Goal: Contribute content: Add original content to the website for others to see

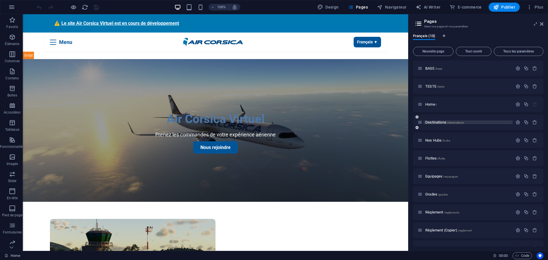
click at [440, 121] on span "Destinations /destinations" at bounding box center [445, 122] width 39 height 4
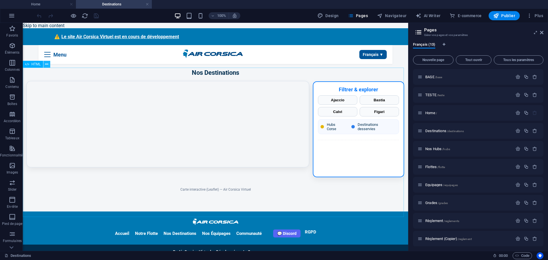
click at [47, 62] on icon at bounding box center [46, 64] width 3 height 6
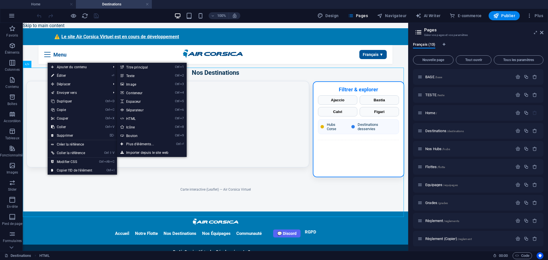
click at [60, 73] on link "⏎ Éditer" at bounding box center [72, 75] width 48 height 9
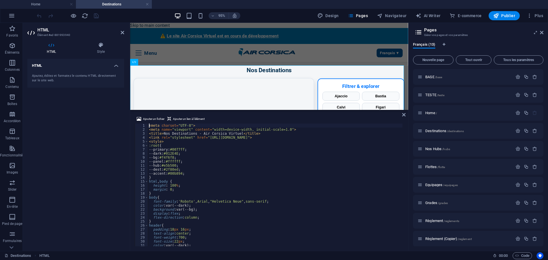
type textarea "</script>"
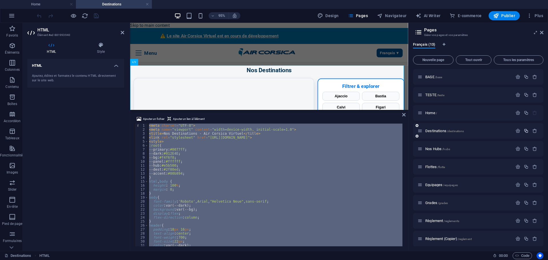
click at [525, 133] on icon "button" at bounding box center [526, 131] width 5 height 5
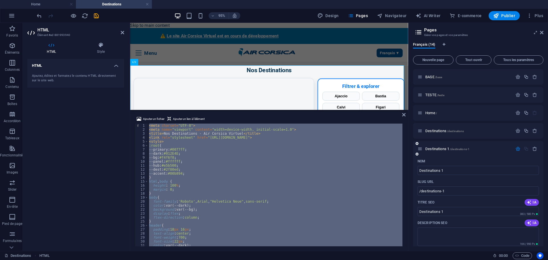
click at [451, 161] on div "Nom" at bounding box center [478, 161] width 121 height 9
click at [526, 149] on div at bounding box center [526, 149] width 25 height 5
click at [525, 129] on icon "button" at bounding box center [526, 131] width 5 height 5
click at [440, 129] on span "Destinations /destinations" at bounding box center [445, 131] width 39 height 4
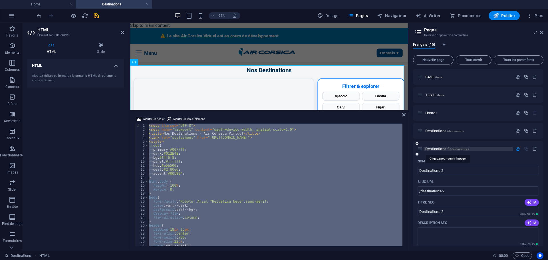
click at [434, 150] on span "Destinations 2 /destinations-2" at bounding box center [448, 149] width 44 height 4
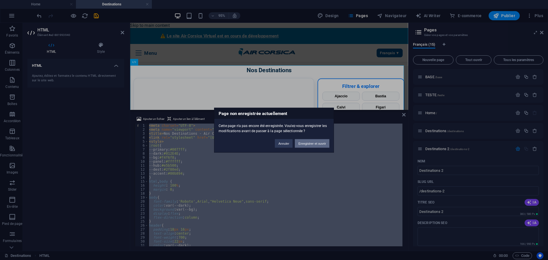
click at [310, 144] on button "Enregistrer et ouvrir" at bounding box center [312, 143] width 35 height 9
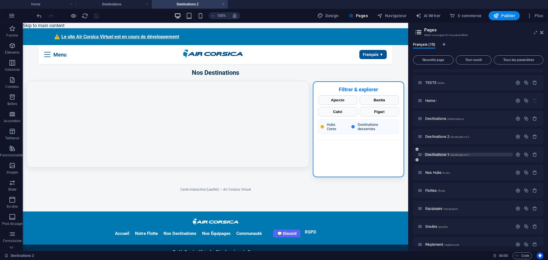
click at [439, 155] on span "Destinations 1 /destinations-1" at bounding box center [448, 155] width 44 height 4
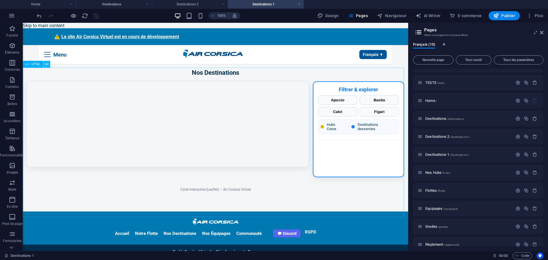
click at [46, 63] on icon at bounding box center [46, 64] width 3 height 6
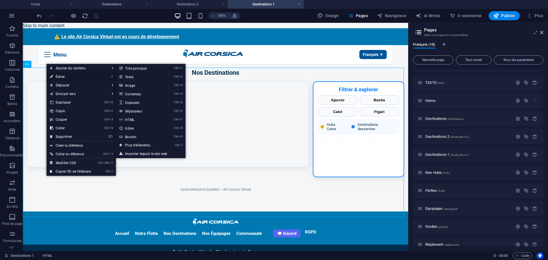
click at [57, 75] on link "⏎ Éditer" at bounding box center [71, 77] width 48 height 9
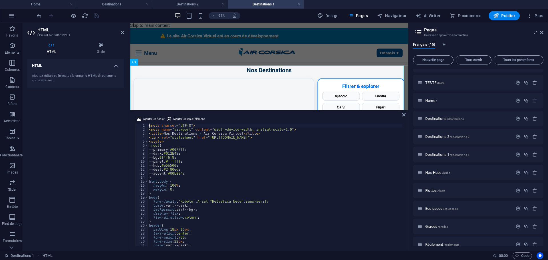
type textarea "</script>"
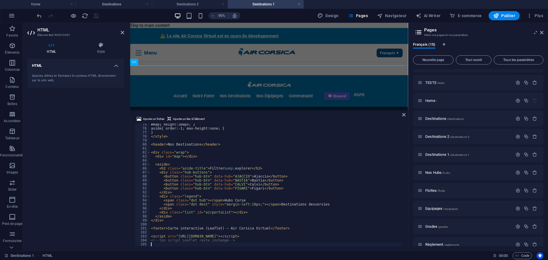
scroll to position [297, 0]
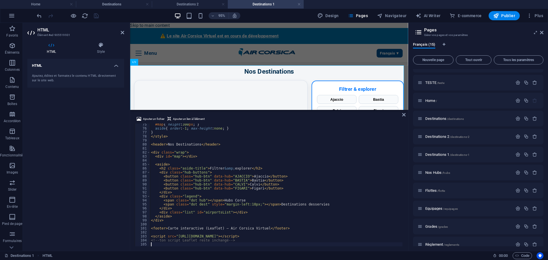
click at [113, 175] on div "HTML Ajoutez, éditez et formatez le contenu HTML directement sur le site web." at bounding box center [75, 153] width 97 height 188
click at [97, 15] on icon "save" at bounding box center [96, 16] width 7 height 7
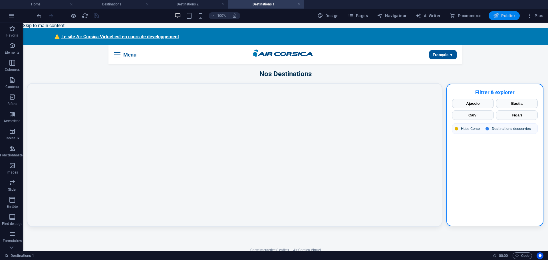
click at [505, 16] on span "Publier" at bounding box center [505, 16] width 22 height 6
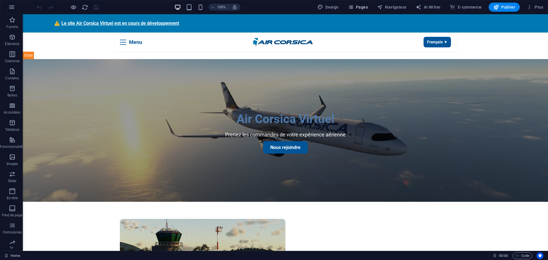
click at [362, 8] on span "Pages" at bounding box center [358, 7] width 20 height 6
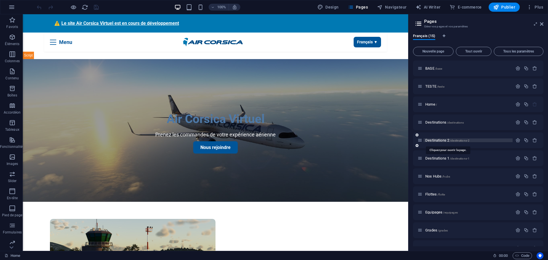
click at [442, 141] on span "Destinations 2 /destinations-2" at bounding box center [448, 140] width 44 height 4
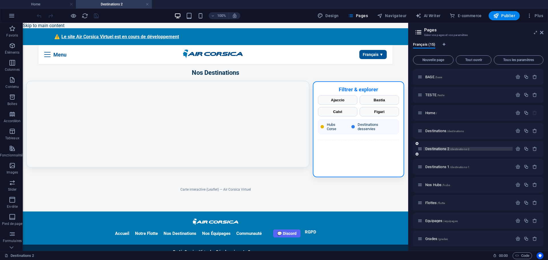
click at [438, 148] on span "Destinations 2 /destinations-2" at bounding box center [448, 149] width 44 height 4
click at [437, 167] on span "Destinations 1 /destinations-1" at bounding box center [448, 167] width 44 height 4
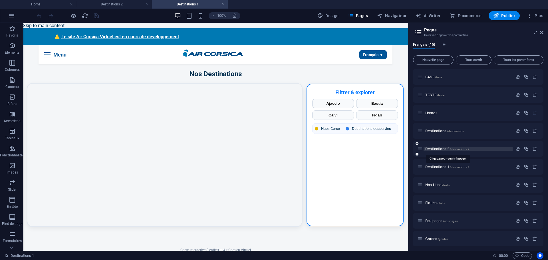
click at [439, 148] on span "Destinations 2 /destinations-2" at bounding box center [448, 149] width 44 height 4
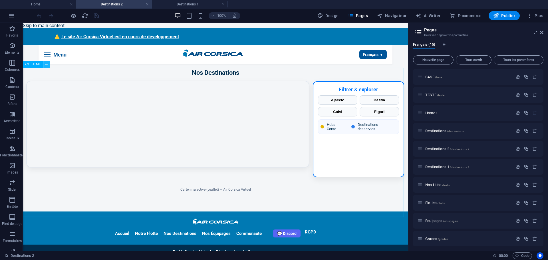
click at [50, 65] on button at bounding box center [46, 64] width 7 height 7
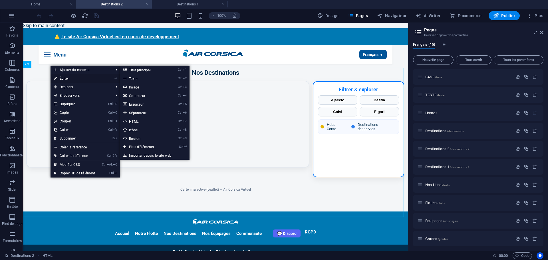
click at [63, 75] on link "⏎ Éditer" at bounding box center [75, 78] width 48 height 9
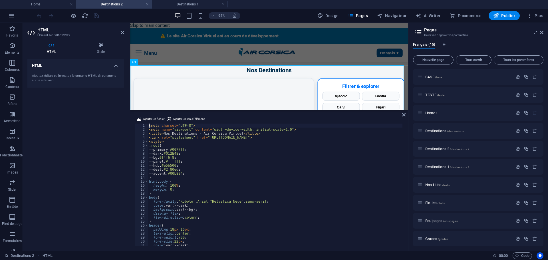
type textarea "</script>"
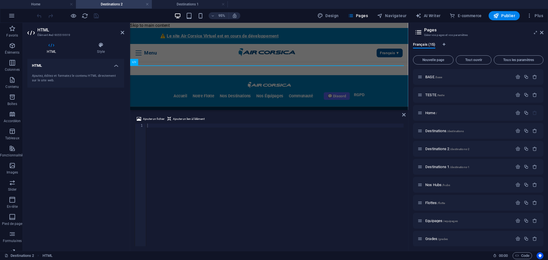
click at [236, 156] on div at bounding box center [275, 189] width 258 height 131
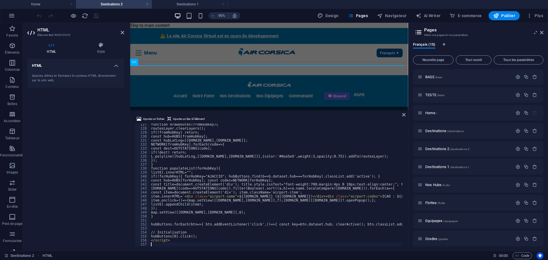
scroll to position [505, 0]
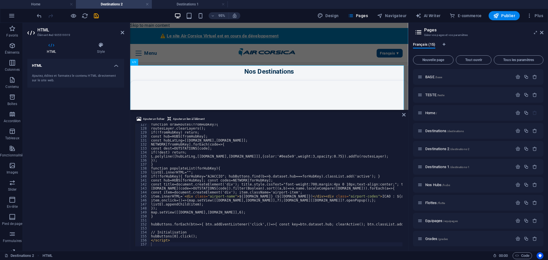
click at [70, 161] on div "HTML Ajoutez, éditez et formatez le contenu HTML directement sur le site web." at bounding box center [75, 153] width 97 height 188
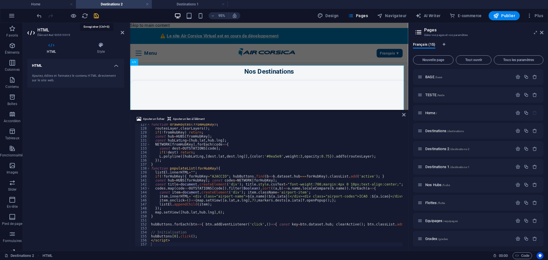
click at [95, 17] on icon "save" at bounding box center [96, 16] width 7 height 7
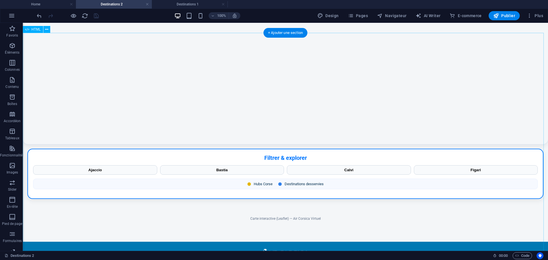
scroll to position [86, 0]
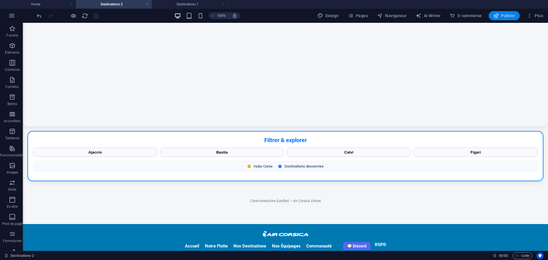
click at [508, 16] on span "Publier" at bounding box center [505, 16] width 22 height 6
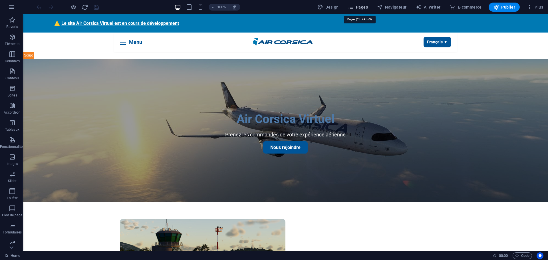
click at [362, 6] on span "Pages" at bounding box center [358, 7] width 20 height 6
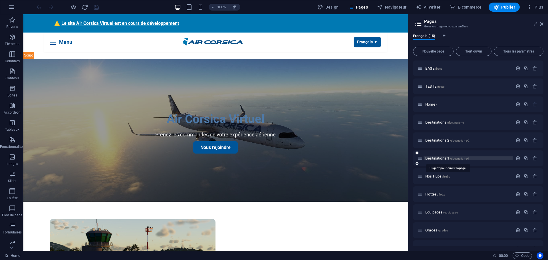
click at [441, 157] on span "Destinations 1 /destinations-1" at bounding box center [448, 158] width 44 height 4
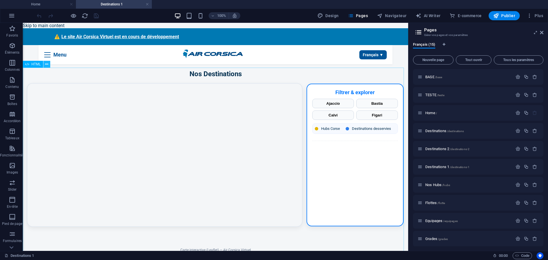
click at [46, 65] on icon at bounding box center [46, 64] width 3 height 6
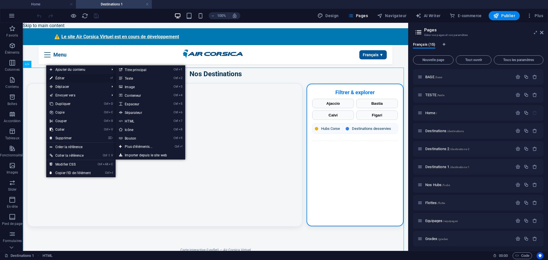
click at [63, 78] on link "⏎ Éditer" at bounding box center [70, 78] width 48 height 9
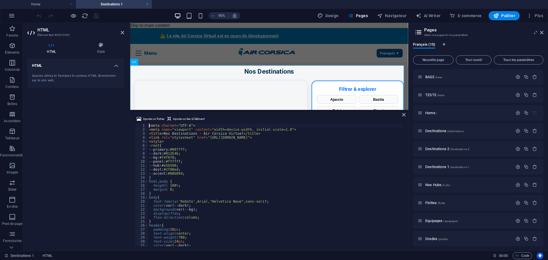
type textarea "<!-- ton script Leaflet reste inchangé -->"
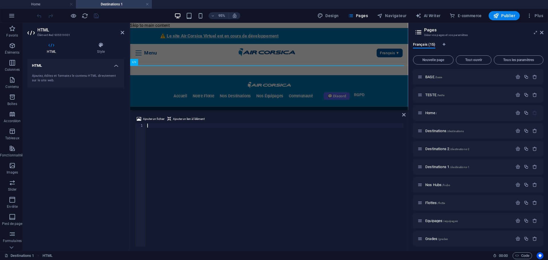
click at [210, 146] on div at bounding box center [275, 189] width 258 height 131
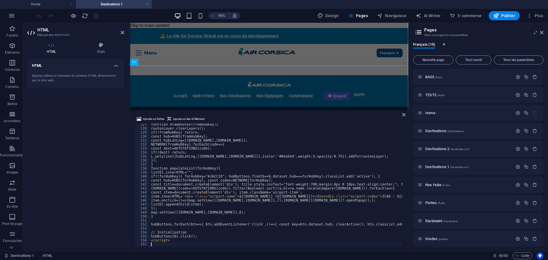
scroll to position [505, 0]
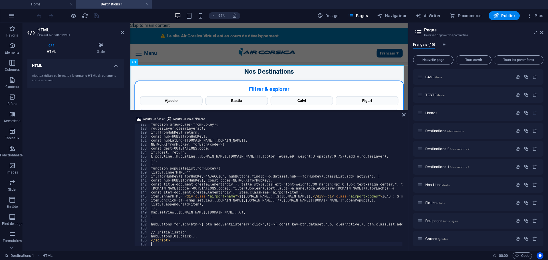
click at [76, 149] on div "HTML Ajoutez, éditez et formatez le contenu HTML directement sur le site web." at bounding box center [75, 153] width 97 height 188
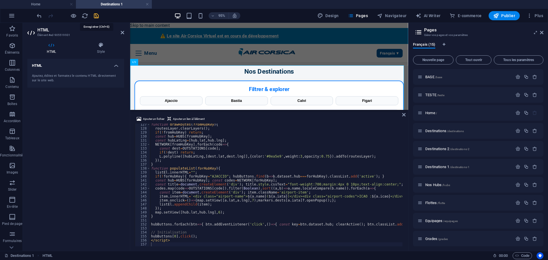
click at [98, 15] on icon "save" at bounding box center [96, 16] width 7 height 7
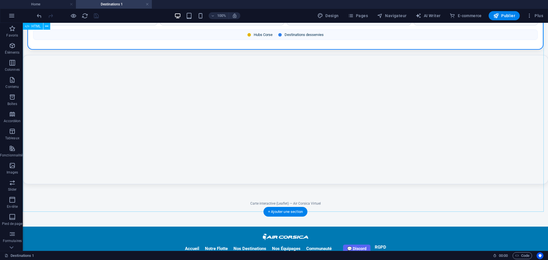
scroll to position [82, 0]
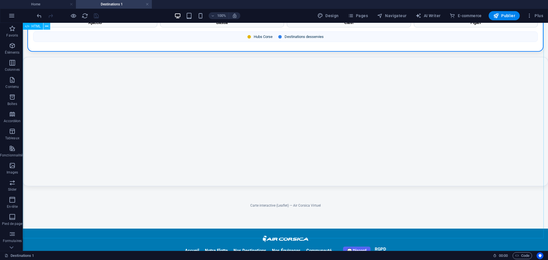
click at [47, 25] on icon at bounding box center [46, 26] width 3 height 6
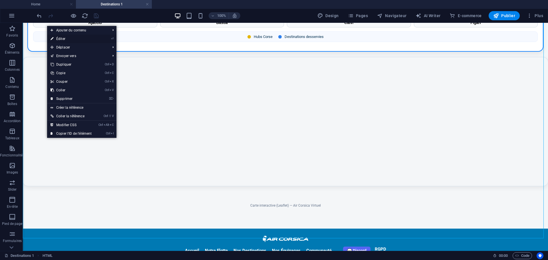
click at [62, 39] on link "⏎ Éditer" at bounding box center [71, 39] width 48 height 9
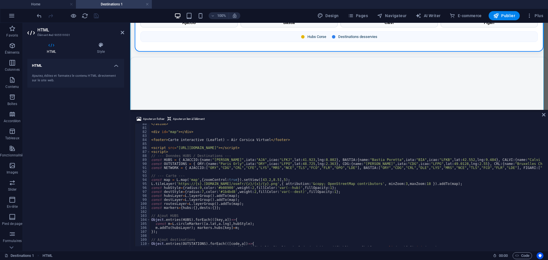
scroll to position [301, 0]
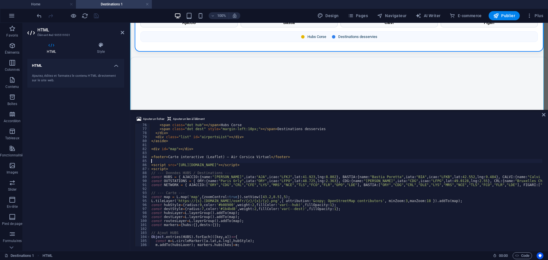
type textarea "<footer>Carte interactive — Air Corsica Virtuel</footer>"
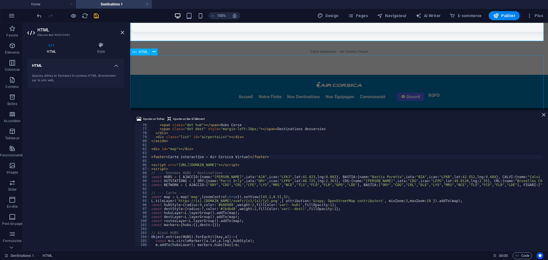
scroll to position [223, 0]
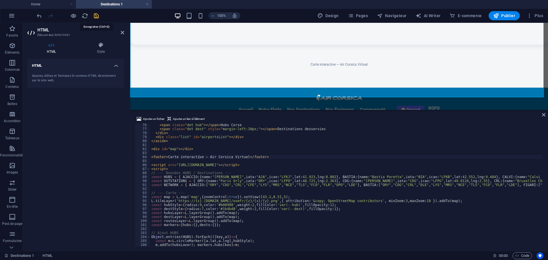
click at [99, 18] on icon "save" at bounding box center [96, 16] width 7 height 7
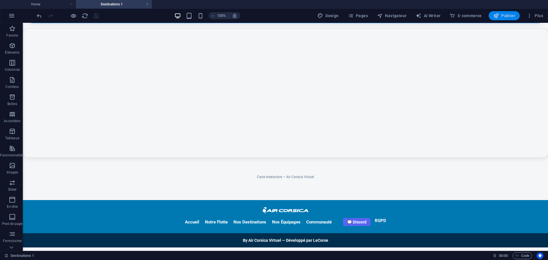
click at [516, 17] on button "Publier" at bounding box center [504, 15] width 31 height 9
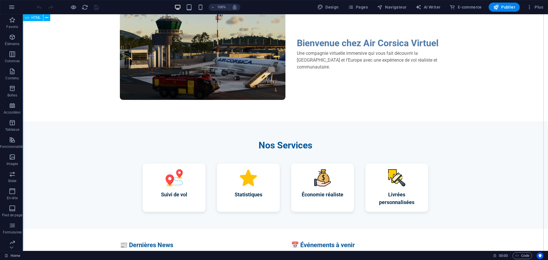
scroll to position [229, 0]
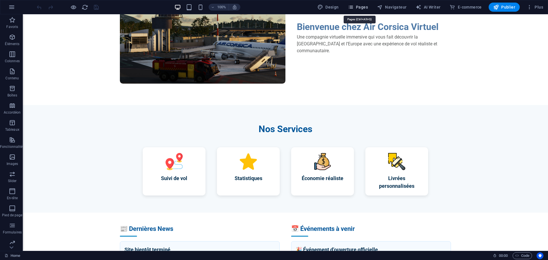
click at [364, 5] on span "Pages" at bounding box center [358, 7] width 20 height 6
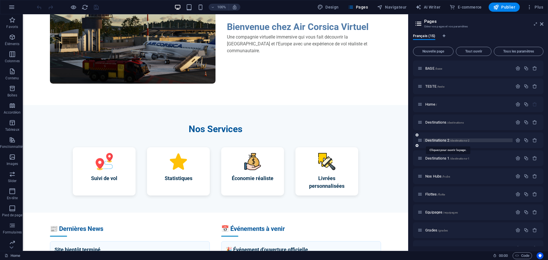
click at [442, 140] on span "Destinations 2 /destinations-2" at bounding box center [448, 140] width 44 height 4
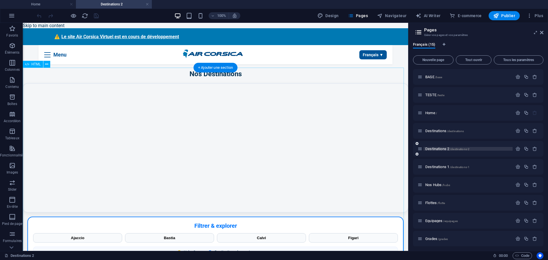
scroll to position [0, 0]
click at [49, 67] on button at bounding box center [46, 64] width 7 height 7
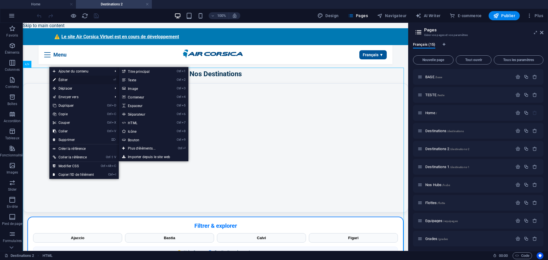
click at [64, 78] on link "⏎ Éditer" at bounding box center [73, 80] width 48 height 9
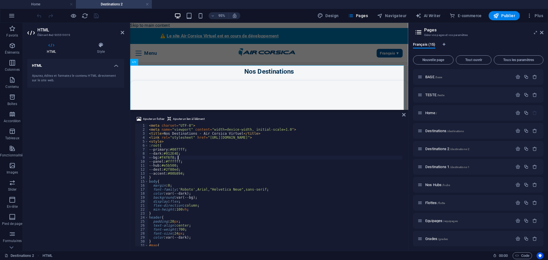
type textarea "</script>"
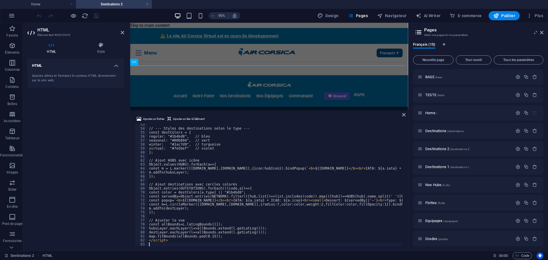
scroll to position [209, 0]
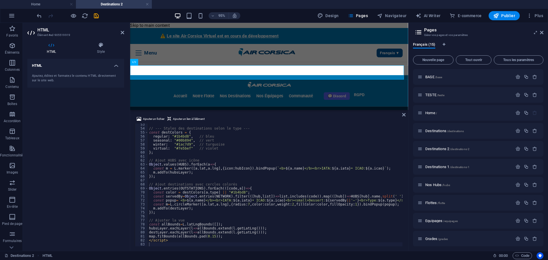
click at [64, 163] on div "HTML Ajoutez, éditez et formatez le contenu HTML directement sur le site web." at bounding box center [75, 153] width 97 height 188
click at [95, 14] on icon "save" at bounding box center [96, 16] width 7 height 7
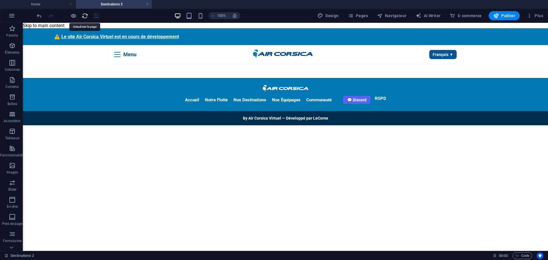
click at [84, 14] on icon "reload" at bounding box center [85, 16] width 7 height 7
click at [502, 16] on span "Publier" at bounding box center [505, 16] width 22 height 6
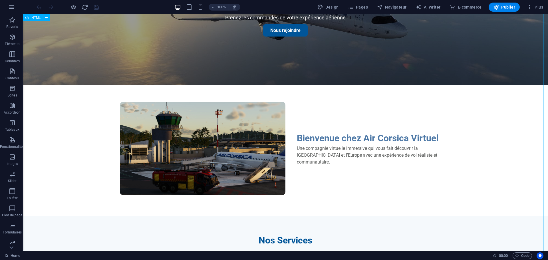
scroll to position [114, 0]
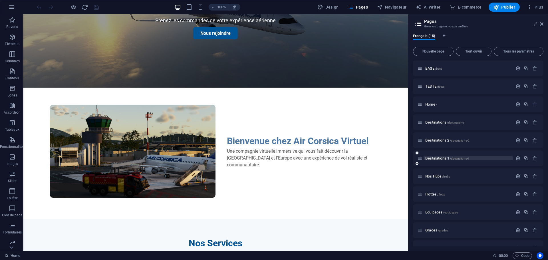
click at [437, 158] on span "Destinations 1 /destinations-1" at bounding box center [448, 158] width 44 height 4
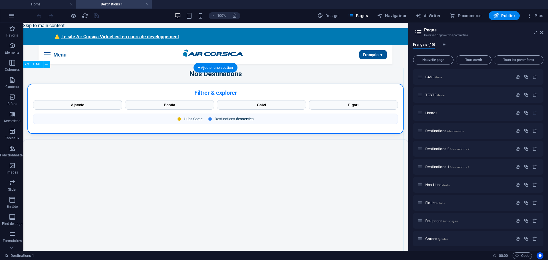
scroll to position [0, 0]
click at [46, 63] on icon at bounding box center [46, 64] width 3 height 6
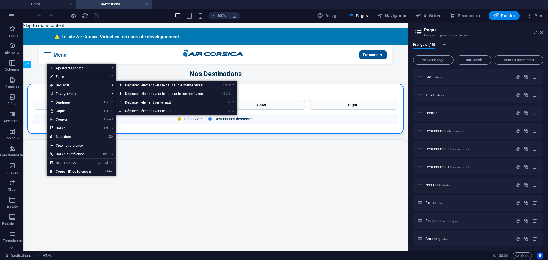
click at [60, 76] on link "⏎ Éditer" at bounding box center [71, 77] width 48 height 9
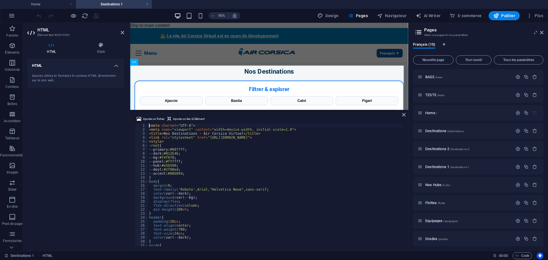
type textarea "</script>"
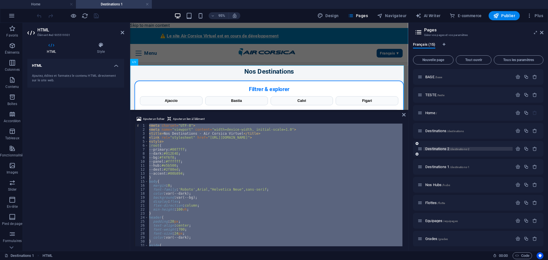
click at [440, 149] on span "Destinations 2 /destinations-2" at bounding box center [448, 149] width 44 height 4
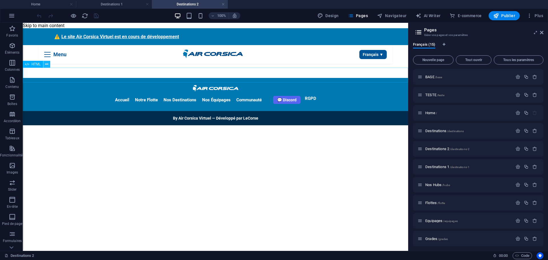
click at [47, 66] on icon at bounding box center [46, 64] width 3 height 6
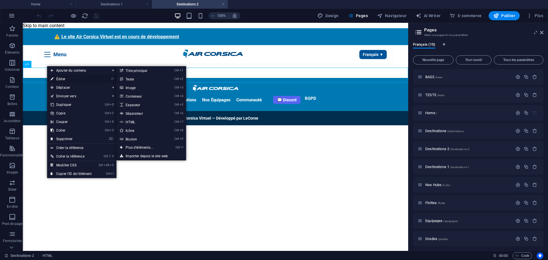
click at [61, 79] on link "⏎ Éditer" at bounding box center [71, 79] width 48 height 9
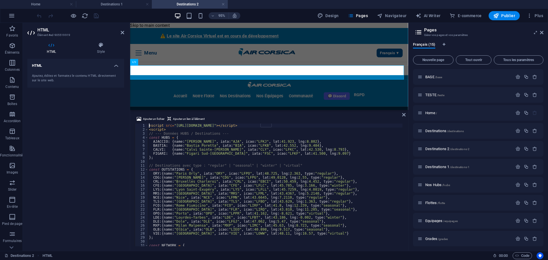
type textarea "</script>"
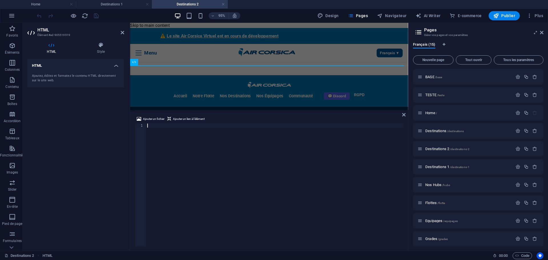
scroll to position [593, 0]
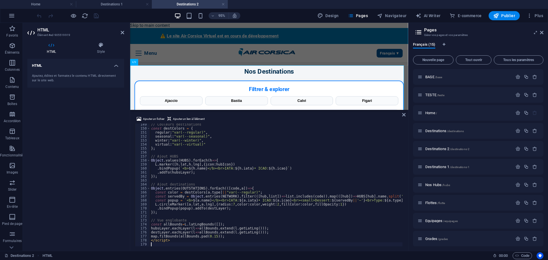
click at [66, 130] on div "HTML Ajoutez, éditez et formatez le contenu HTML directement sur le site web." at bounding box center [75, 153] width 97 height 188
click at [94, 16] on icon "save" at bounding box center [96, 16] width 7 height 7
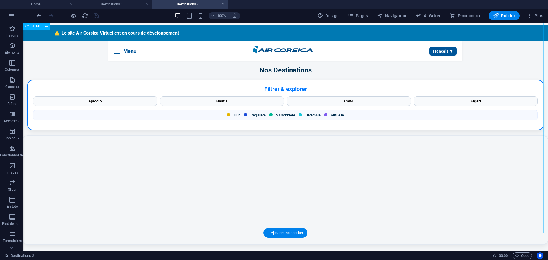
scroll to position [0, 0]
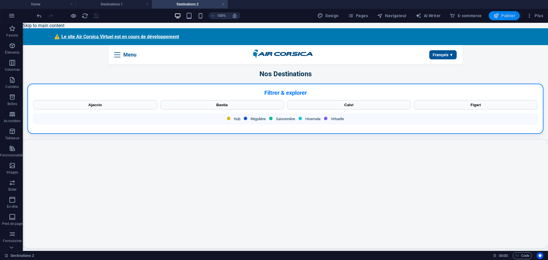
click at [506, 15] on span "Publier" at bounding box center [505, 16] width 22 height 6
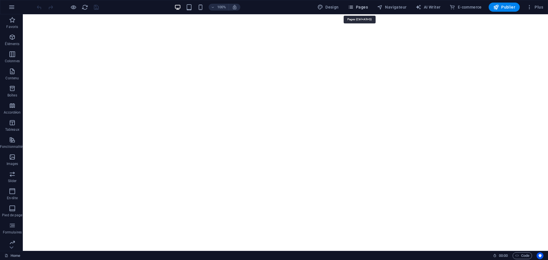
click at [365, 8] on span "Pages" at bounding box center [358, 7] width 20 height 6
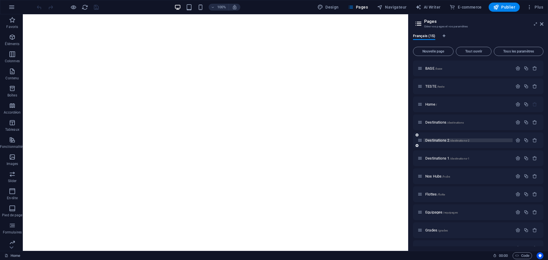
click at [439, 140] on span "Destinations 2 /destinations-2" at bounding box center [448, 140] width 44 height 4
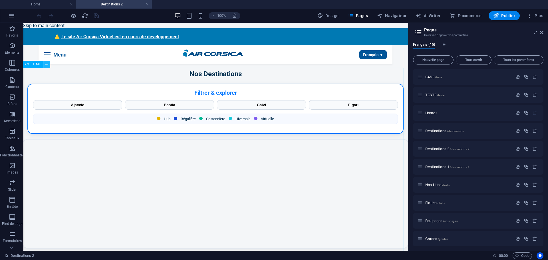
click at [47, 66] on icon at bounding box center [46, 64] width 3 height 6
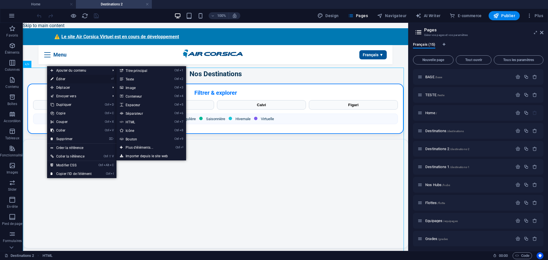
click at [57, 79] on link "⏎ Éditer" at bounding box center [71, 79] width 48 height 9
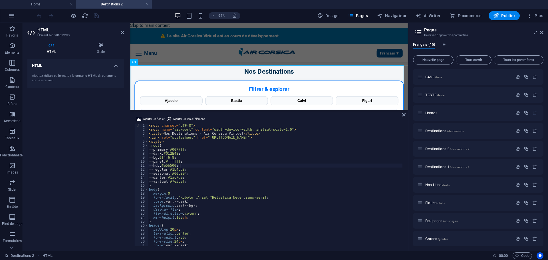
click at [180, 164] on div "< meta charset = "UTF-8" > < meta name = "viewport" content = "width=device-wid…" at bounding box center [336, 189] width 376 height 130
type textarea "</script>"
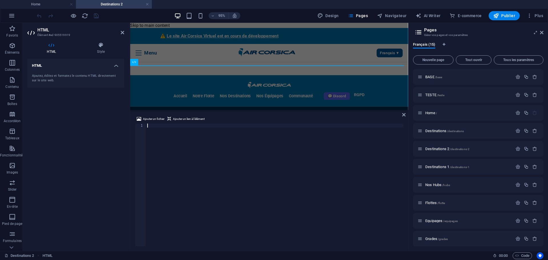
scroll to position [445, 0]
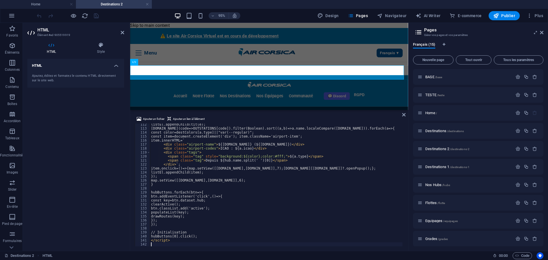
click at [83, 153] on div "HTML Ajoutez, éditez et formatez le contenu HTML directement sur le site web." at bounding box center [75, 153] width 97 height 188
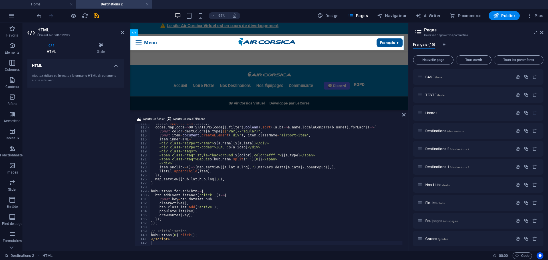
scroll to position [446, 0]
click at [96, 15] on icon "save" at bounding box center [96, 16] width 7 height 7
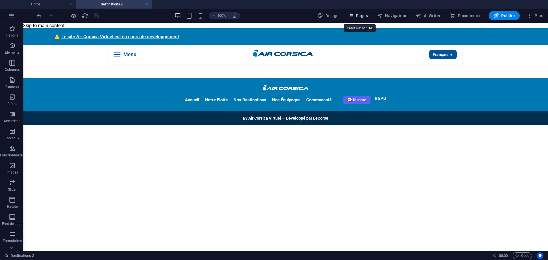
click at [362, 16] on span "Pages" at bounding box center [358, 16] width 20 height 6
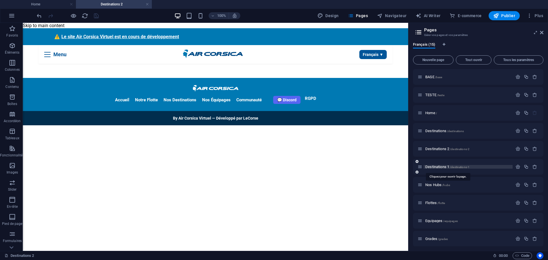
click at [439, 168] on span "Destinations 1 /destinations-1" at bounding box center [448, 167] width 44 height 4
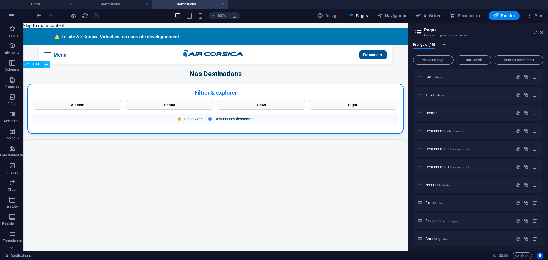
click at [48, 67] on icon at bounding box center [46, 64] width 3 height 6
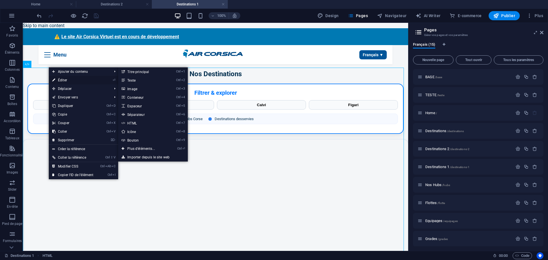
click at [57, 78] on link "⏎ Éditer" at bounding box center [73, 80] width 48 height 9
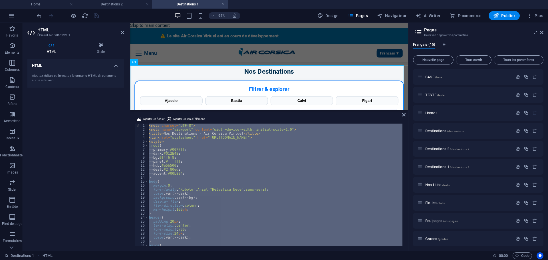
click at [181, 193] on div "< meta charset = "UTF-8" > < meta name = "viewport" content = "width=device-wid…" at bounding box center [275, 185] width 255 height 123
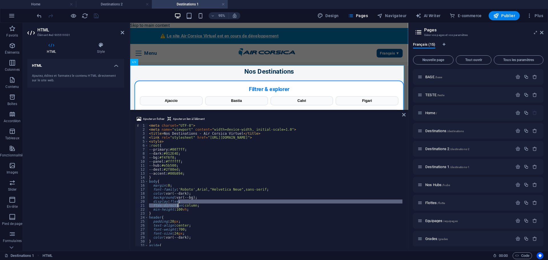
type textarea "</script>"
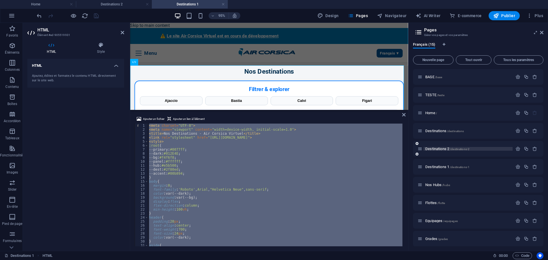
click at [439, 149] on span "Destinations 2 /destinations-2" at bounding box center [448, 149] width 44 height 4
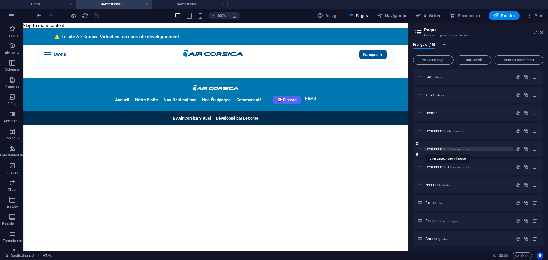
click at [439, 149] on span "Destinations 2 /destinations-2" at bounding box center [448, 149] width 44 height 4
click at [47, 63] on icon at bounding box center [46, 64] width 3 height 6
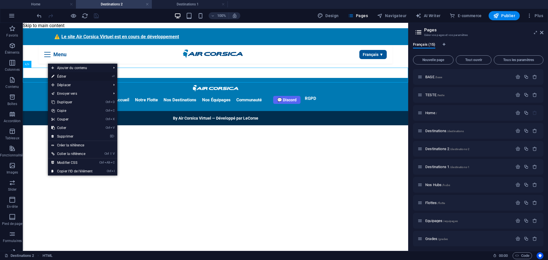
click at [70, 78] on link "⏎ Éditer" at bounding box center [72, 76] width 48 height 9
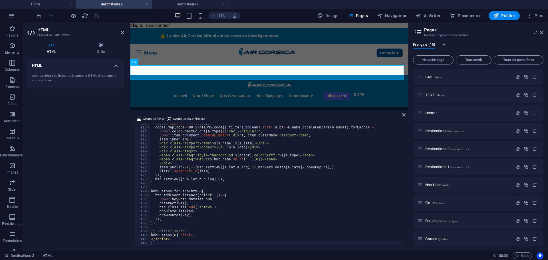
click at [178, 208] on div "listEl . appendChild ( title ) ; codes . map ( code => OUTSTATIONS [ code ]) . …" at bounding box center [283, 186] width 266 height 130
type textarea "</script>"
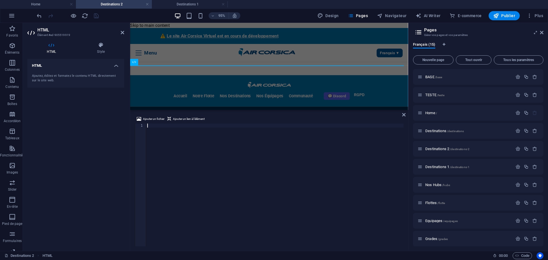
scroll to position [645, 0]
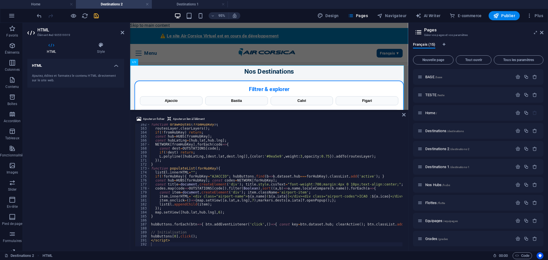
click at [114, 161] on div "HTML Ajoutez, éditez et formatez le contenu HTML directement sur le site web." at bounding box center [75, 153] width 97 height 188
click at [96, 15] on icon "save" at bounding box center [96, 16] width 7 height 7
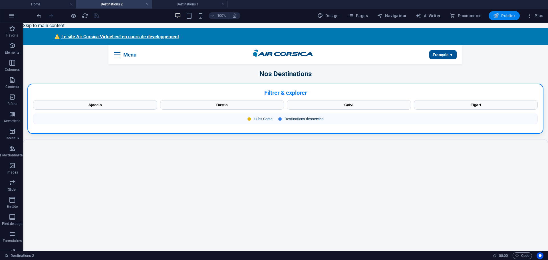
click at [502, 16] on span "Publier" at bounding box center [505, 16] width 22 height 6
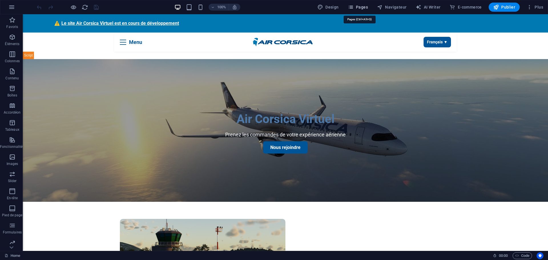
click at [365, 7] on span "Pages" at bounding box center [358, 7] width 20 height 6
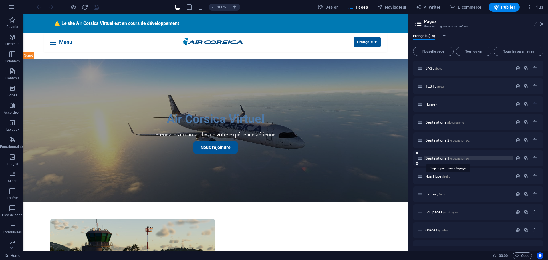
click at [437, 158] on span "Destinations 1 /destinations-1" at bounding box center [448, 158] width 44 height 4
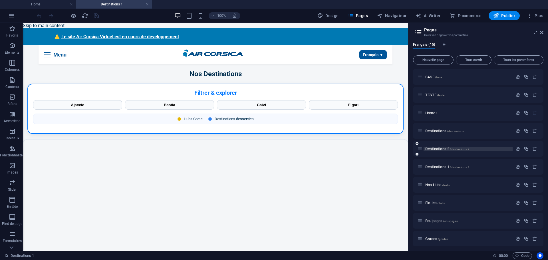
click at [443, 149] on span "Destinations 2 /destinations-2" at bounding box center [448, 149] width 44 height 4
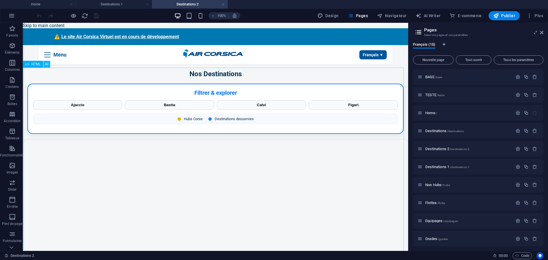
click at [46, 65] on icon at bounding box center [46, 64] width 3 height 6
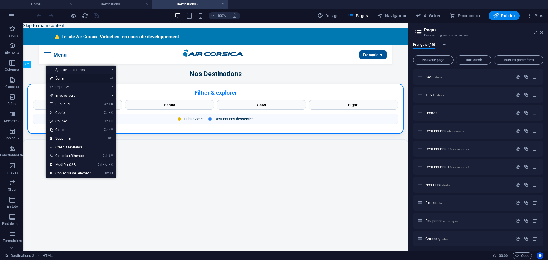
click at [64, 78] on link "⏎ Éditer" at bounding box center [70, 78] width 48 height 9
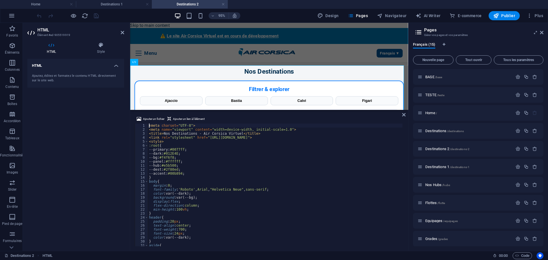
type textarea "</script>"
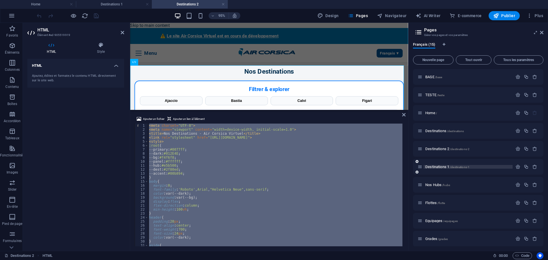
click at [441, 169] on span "Destinations 1 /destinations-1" at bounding box center [448, 167] width 44 height 4
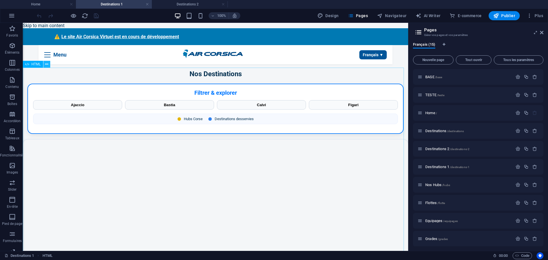
click at [47, 65] on icon at bounding box center [46, 64] width 3 height 6
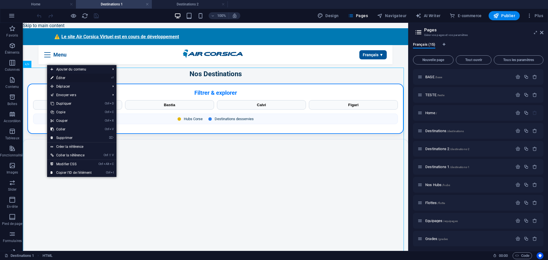
click at [60, 76] on link "⏎ Éditer" at bounding box center [71, 78] width 48 height 9
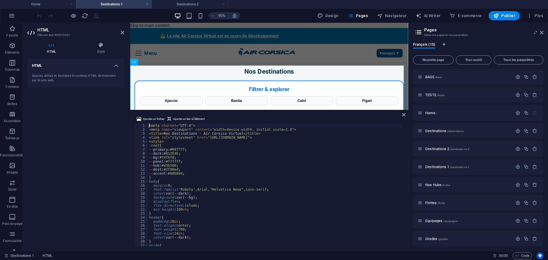
type textarea "</script>"
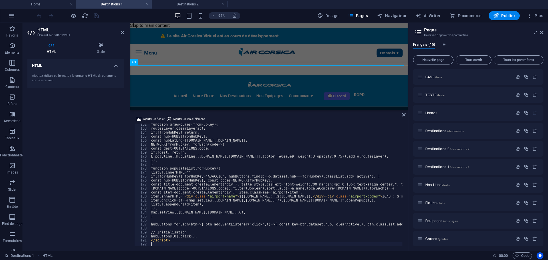
scroll to position [645, 0]
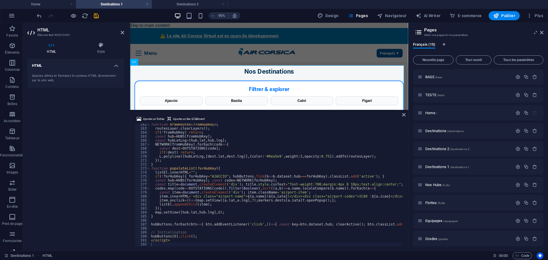
click at [117, 186] on div "HTML Ajoutez, éditez et formatez le contenu HTML directement sur le site web." at bounding box center [75, 153] width 97 height 188
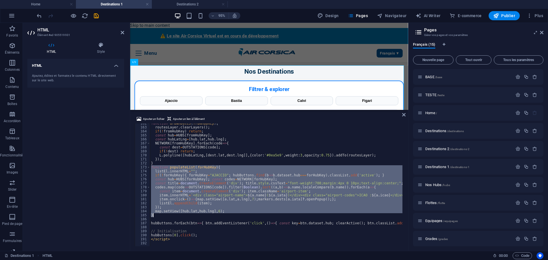
drag, startPoint x: 151, startPoint y: 167, endPoint x: 162, endPoint y: 217, distance: 50.5
click at [162, 217] on div "function drawRoutes ( fromHubKey ) { routesLayer . clearLayers ( ) ; if ( ! fro…" at bounding box center [382, 186] width 464 height 130
type textarea "map.setView([hub.lat,hub.lng],6); }"
paste textarea
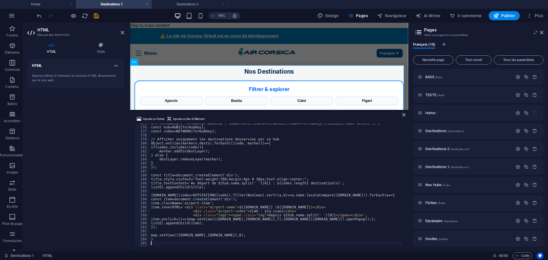
scroll to position [698, 0]
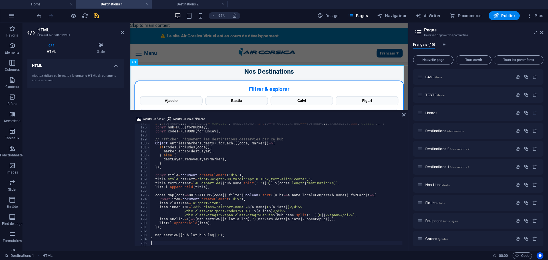
click at [97, 15] on icon "save" at bounding box center [96, 16] width 7 height 7
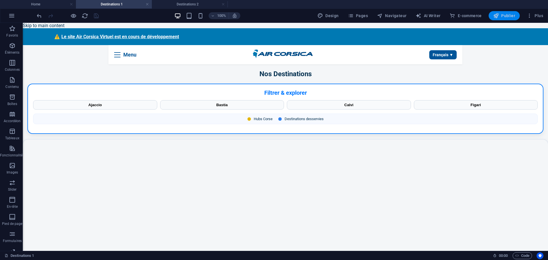
click at [503, 15] on span "Publier" at bounding box center [505, 16] width 22 height 6
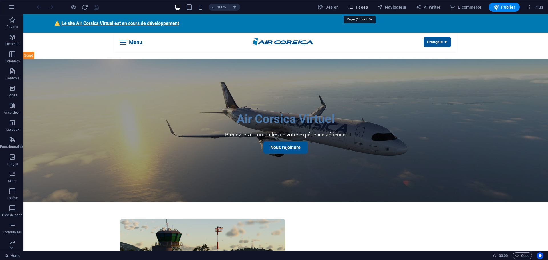
click at [361, 6] on span "Pages" at bounding box center [358, 7] width 20 height 6
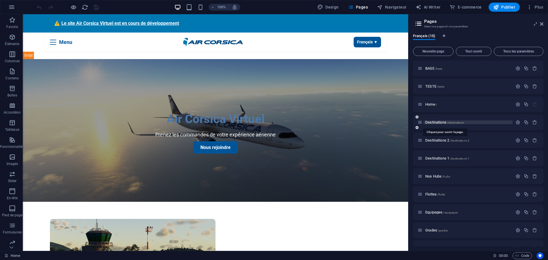
click at [437, 123] on span "Destinations /destinations" at bounding box center [445, 122] width 39 height 4
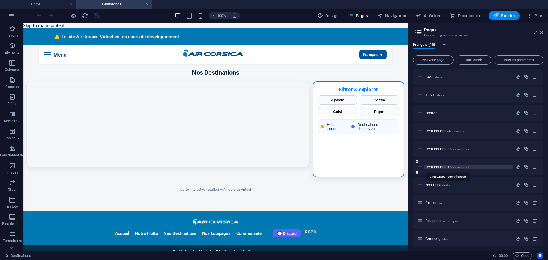
click at [440, 166] on span "Destinations 1 /destinations-1" at bounding box center [448, 167] width 44 height 4
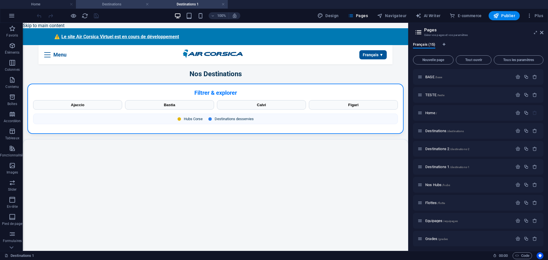
click at [105, 3] on h4 "Destinations" at bounding box center [114, 4] width 76 height 6
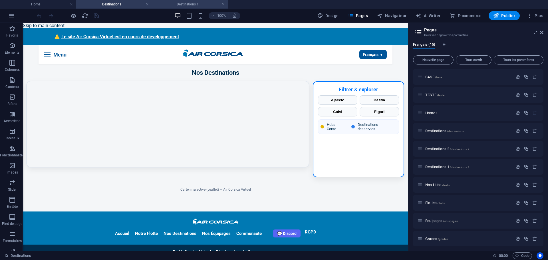
click at [171, 6] on h4 "Destinations 1" at bounding box center [190, 4] width 76 height 6
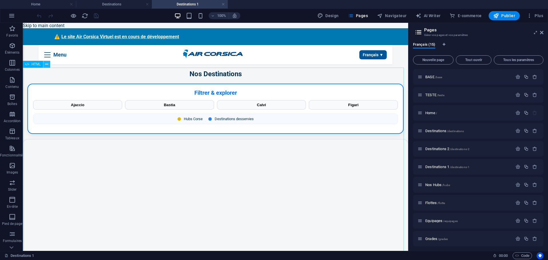
click at [48, 65] on icon at bounding box center [46, 64] width 3 height 6
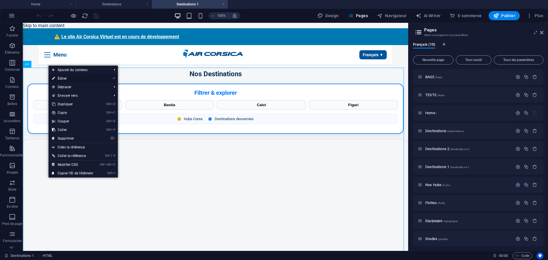
click at [59, 80] on link "⏎ Éditer" at bounding box center [73, 78] width 48 height 9
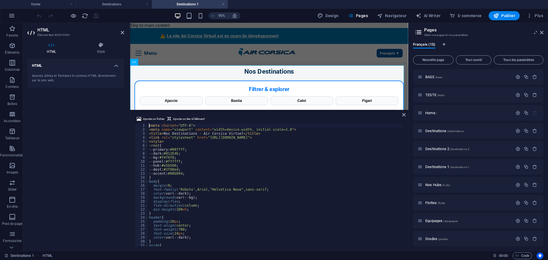
type textarea "</script>"
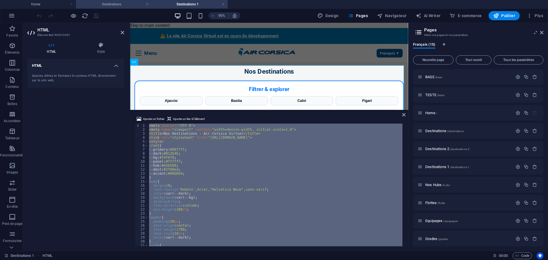
click at [105, 5] on h4 "Destinations" at bounding box center [114, 4] width 76 height 6
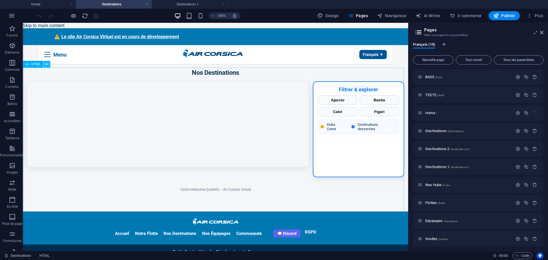
click at [46, 64] on icon at bounding box center [46, 64] width 3 height 6
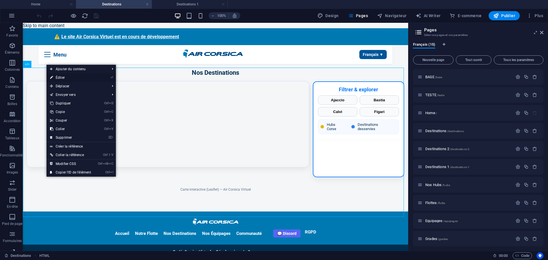
click at [58, 75] on link "⏎ Éditer" at bounding box center [71, 77] width 48 height 9
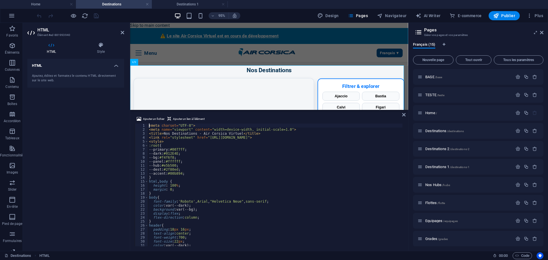
type textarea "</script>"
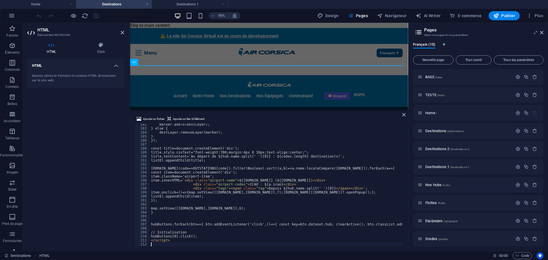
scroll to position [725, 0]
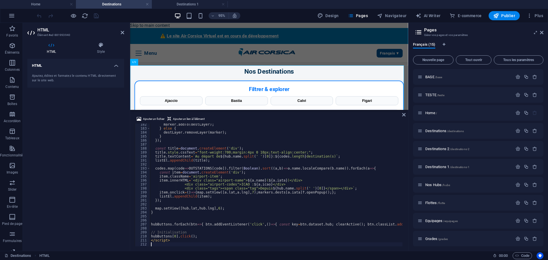
click at [79, 164] on div "HTML Ajoutez, éditez et formatez le contenu HTML directement sur le site web." at bounding box center [75, 153] width 97 height 188
click at [95, 15] on icon "save" at bounding box center [96, 16] width 7 height 7
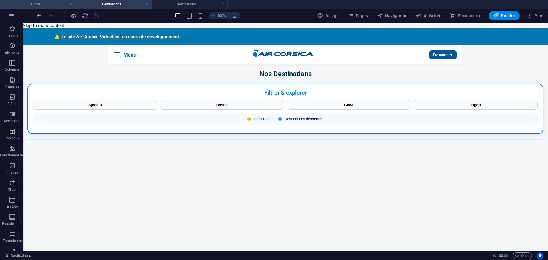
click at [44, 3] on h4 "Home" at bounding box center [38, 4] width 76 height 6
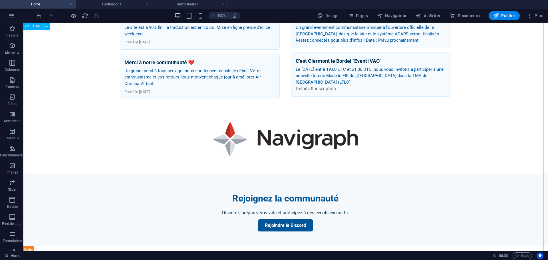
scroll to position [371, 0]
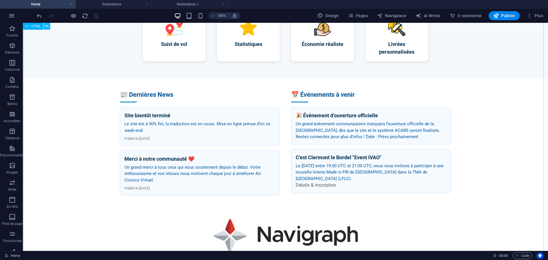
click at [49, 27] on button at bounding box center [46, 26] width 7 height 7
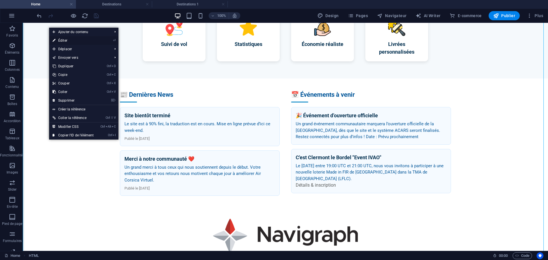
click at [62, 41] on link "⏎ Éditer" at bounding box center [73, 40] width 48 height 9
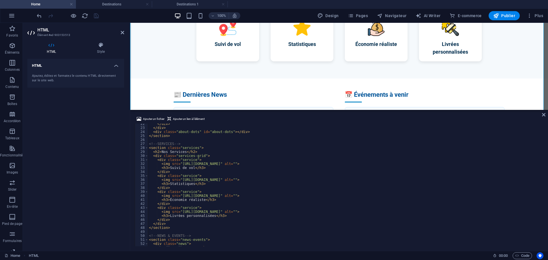
scroll to position [171, 0]
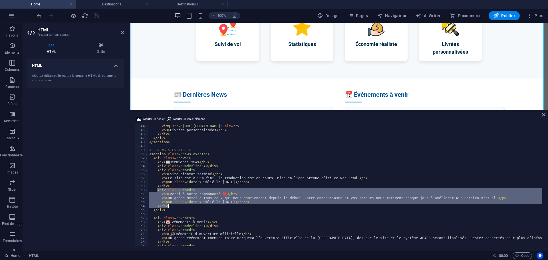
drag, startPoint x: 157, startPoint y: 191, endPoint x: 171, endPoint y: 206, distance: 20.8
click at [171, 206] on div "< div class = "service" > < img src = "https://cdn-icons-png.flaticon.com/512/4…" at bounding box center [346, 185] width 397 height 130
click at [169, 186] on div "< div class = "service" > < img src = "https://cdn-icons-png.flaticon.com/512/4…" at bounding box center [346, 185] width 397 height 130
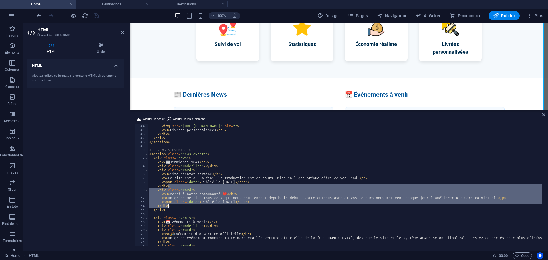
drag, startPoint x: 169, startPoint y: 186, endPoint x: 170, endPoint y: 206, distance: 20.0
click at [170, 206] on div "< div class = "service" > < img src = "https://cdn-icons-png.flaticon.com/512/4…" at bounding box center [346, 185] width 397 height 130
click at [170, 207] on div "< div class = "service" > < img src = "https://cdn-icons-png.flaticon.com/512/4…" at bounding box center [345, 185] width 395 height 123
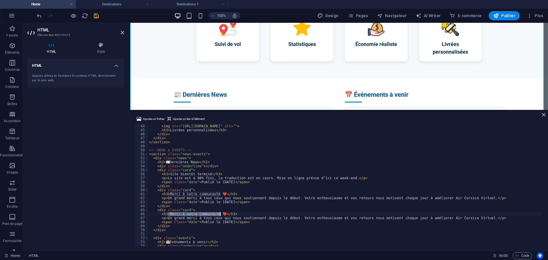
drag, startPoint x: 168, startPoint y: 213, endPoint x: 220, endPoint y: 212, distance: 52.0
click at [220, 212] on div "< div class = "service" > < img src = "https://cdn-icons-png.flaticon.com/512/4…" at bounding box center [346, 185] width 397 height 130
paste textarea "ise à jour – Nos Destinations"
drag, startPoint x: 167, startPoint y: 218, endPoint x: 467, endPoint y: 219, distance: 300.8
click at [467, 219] on div "< div class = "service" > < img src = "https://cdn-icons-png.flaticon.com/512/4…" at bounding box center [346, 185] width 397 height 130
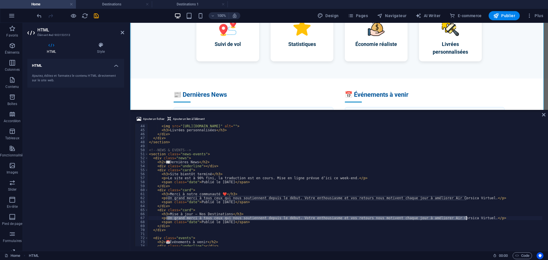
paste textarea "Planifiez vos vols et explorez la Corse et l’Europe avec Air Corsica Virtuel ! 🌍"
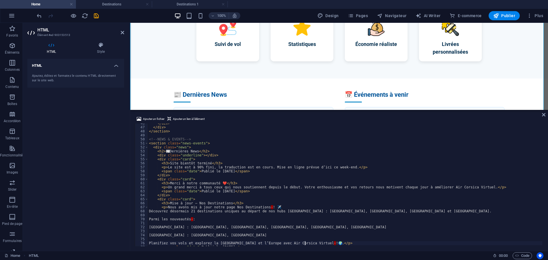
click at [263, 207] on div "</ div > </ div > </ section > <!-- NEWS & EVENTS --> < section class = "news-e…" at bounding box center [346, 186] width 397 height 130
drag, startPoint x: 189, startPoint y: 221, endPoint x: 192, endPoint y: 231, distance: 9.8
click at [189, 221] on div "</ div > </ div > </ section > <!-- NEWS & EVENTS --> < section class = "news-e…" at bounding box center [346, 186] width 397 height 130
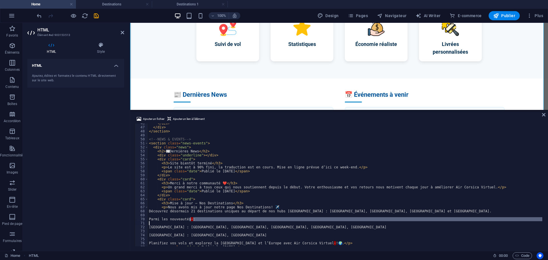
click at [190, 219] on div "</ div > </ div > </ section > <!-- NEWS & EVENTS --> < section class = "news-e…" at bounding box center [345, 185] width 395 height 123
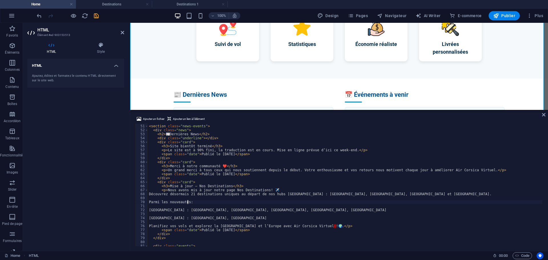
scroll to position [217, 0]
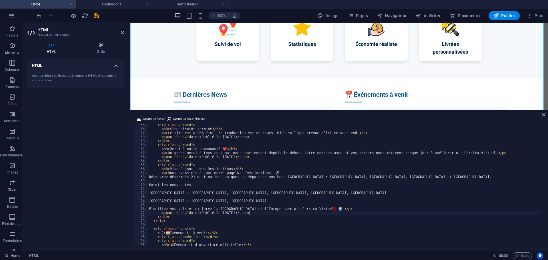
click at [297, 211] on div "< div class = "card" > < h3 > Site bientôt terminé </ h3 > < p > Le site est à …" at bounding box center [346, 188] width 397 height 130
click at [297, 209] on div "< div class = "card" > < h3 > Site bientôt terminé </ h3 > < p > Le site est à …" at bounding box center [346, 188] width 397 height 130
click at [305, 209] on div "< div class = "card" > < h3 > Site bientôt terminé </ h3 > < p > Le site est à …" at bounding box center [346, 188] width 397 height 130
click at [218, 213] on div "< div class = "card" > < h3 > Site bientôt terminé </ h3 > < p > Le site est à …" at bounding box center [346, 188] width 397 height 130
type textarea "<span class="date">Publié le 04/09/2025</span>"
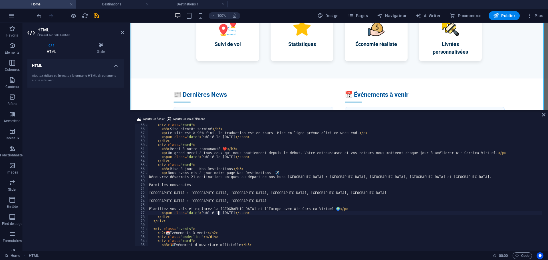
scroll to position [0, 6]
click at [242, 199] on div "< div class = "card" > < h3 > Site bientôt terminé </ h3 > < p > Le site est à …" at bounding box center [346, 188] width 397 height 130
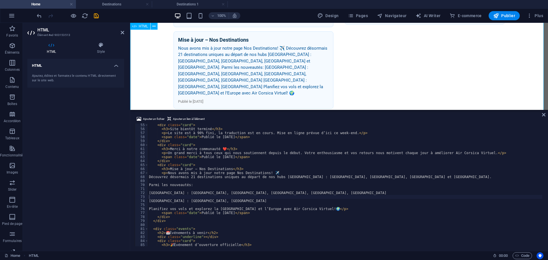
scroll to position [543, 0]
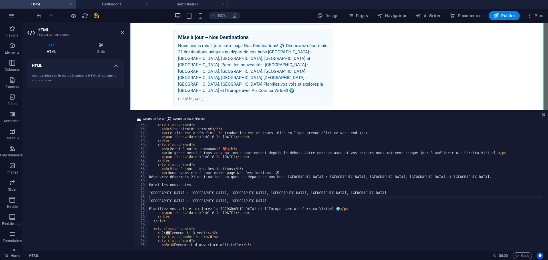
click at [278, 177] on div "< div class = "card" > < h3 > Site bientôt terminé </ h3 > < p > Le site est à …" at bounding box center [346, 188] width 397 height 130
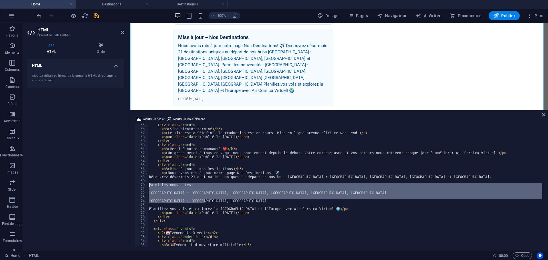
drag, startPoint x: 207, startPoint y: 201, endPoint x: 149, endPoint y: 186, distance: 60.2
click at [149, 186] on div "< div class = "card" > < h3 > Site bientôt terminé </ h3 > < p > Le site est à …" at bounding box center [346, 188] width 397 height 130
type textarea "Parmi les nouveautés:"
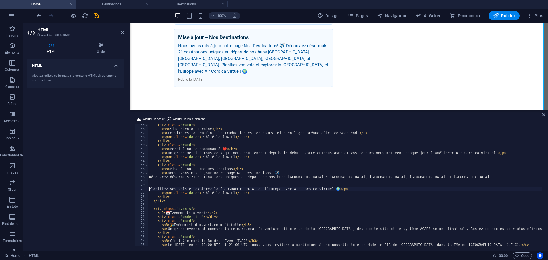
click at [149, 190] on div "< div class = "card" > < h3 > Site bientôt terminé </ h3 > < p > Le site est à …" at bounding box center [346, 188] width 397 height 130
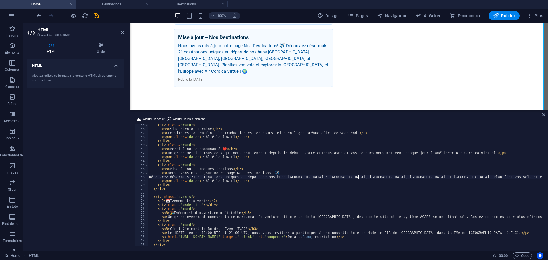
scroll to position [0, 17]
click at [505, 178] on div "< div class = "card" > < h3 > Site bientôt terminé </ h3 > < p > Le site est à …" at bounding box center [346, 188] width 397 height 130
click at [514, 177] on div "< div class = "card" > < h3 > Site bientôt terminé </ h3 > < p > Le site est à …" at bounding box center [346, 188] width 397 height 130
click at [506, 179] on div "< div class = "card" > < h3 > Site bientôt terminé </ h3 > < p > Le site est à …" at bounding box center [346, 188] width 397 height 130
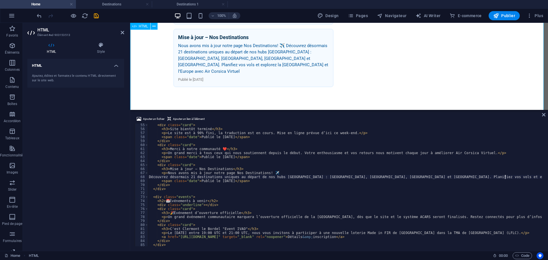
type textarea "Découvrez désormais 21 destinations uniques au départ de nos hubs Corses : Ajac…"
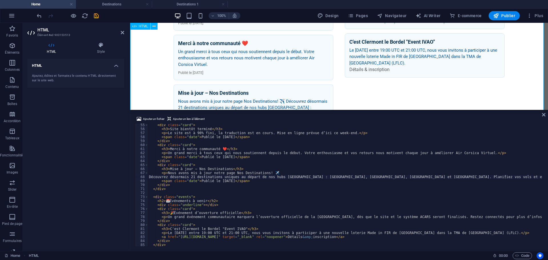
scroll to position [514, 0]
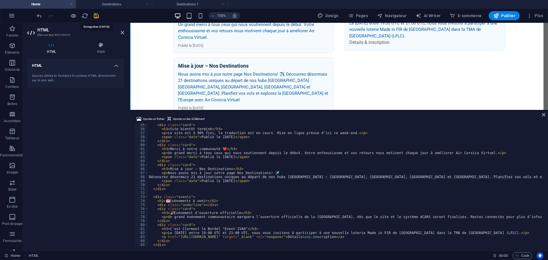
click at [98, 17] on icon "save" at bounding box center [96, 16] width 7 height 7
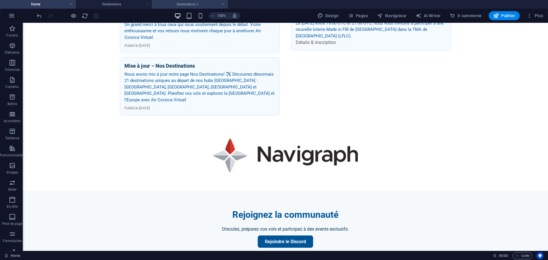
click at [172, 4] on h4 "Destinations 1" at bounding box center [190, 4] width 76 height 6
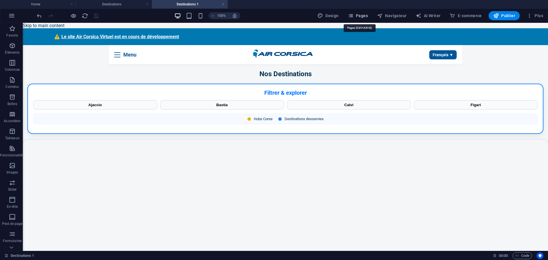
click at [363, 16] on span "Pages" at bounding box center [358, 16] width 20 height 6
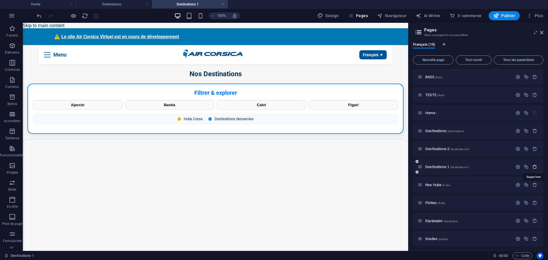
click at [533, 166] on icon "button" at bounding box center [535, 167] width 5 height 5
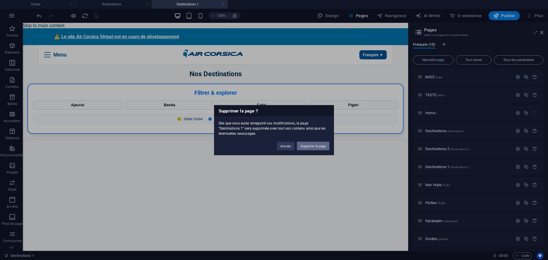
click at [318, 144] on button "Supprimer la page" at bounding box center [313, 146] width 33 height 9
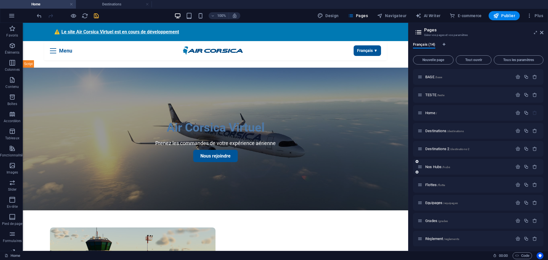
scroll to position [514, 0]
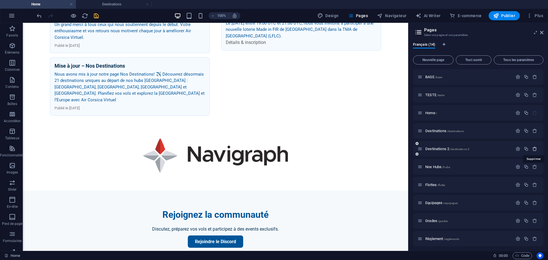
click at [535, 149] on icon "button" at bounding box center [535, 149] width 5 height 5
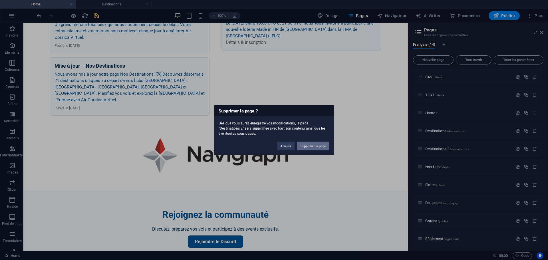
click at [319, 144] on button "Supprimer la page" at bounding box center [313, 146] width 33 height 9
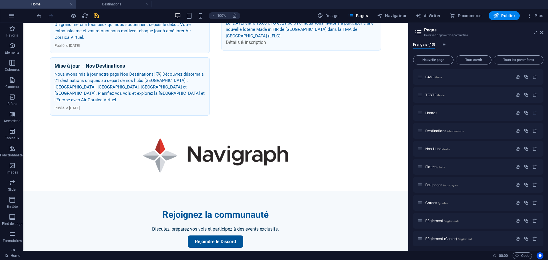
click at [98, 14] on icon "save" at bounding box center [96, 16] width 7 height 7
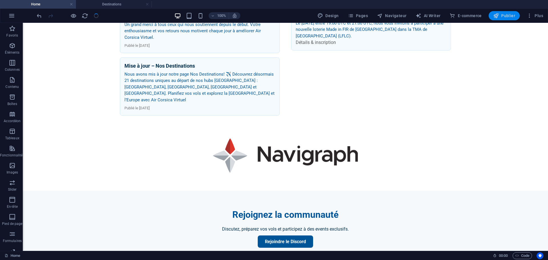
click at [494, 15] on icon "button" at bounding box center [497, 16] width 6 height 6
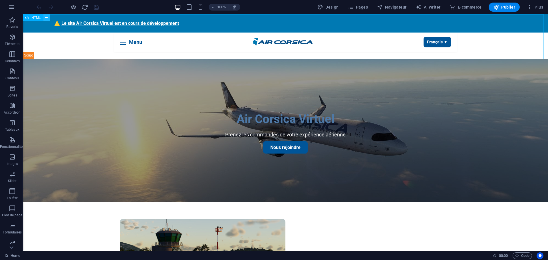
click at [47, 19] on icon at bounding box center [46, 18] width 3 height 6
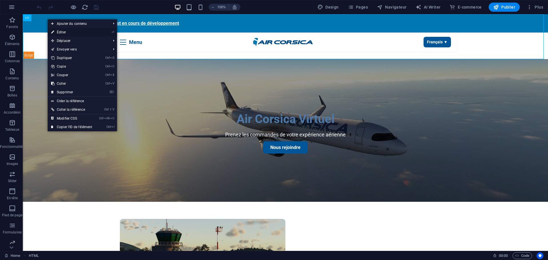
click at [57, 30] on link "⏎ Éditer" at bounding box center [72, 32] width 48 height 9
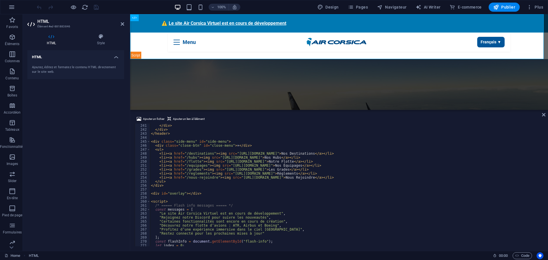
scroll to position [994, 0]
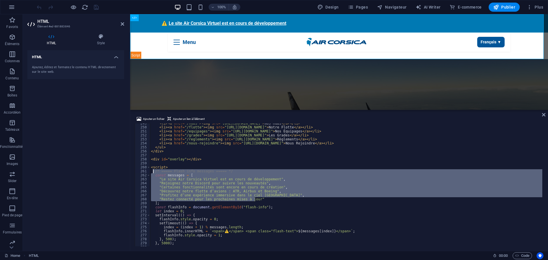
drag, startPoint x: 258, startPoint y: 201, endPoint x: 154, endPoint y: 173, distance: 107.7
click at [154, 173] on div "< li > < a href = "/hubs" > < img src = "[URL][DOMAIN_NAME]" > Nos Hubs </ a > …" at bounding box center [346, 186] width 393 height 131
type textarea "/* ===== Flash info messages ===== */ const messages = ["
click at [130, 192] on div "Ajouter un fichier Ajouter un lien à l'élément /* ===== Flash info messages ===…" at bounding box center [339, 181] width 418 height 140
click at [77, 125] on div "HTML Ajoutez, éditez et formatez le contenu HTML directement sur le site web." at bounding box center [75, 148] width 97 height 196
